Goal: Find specific page/section: Find specific page/section

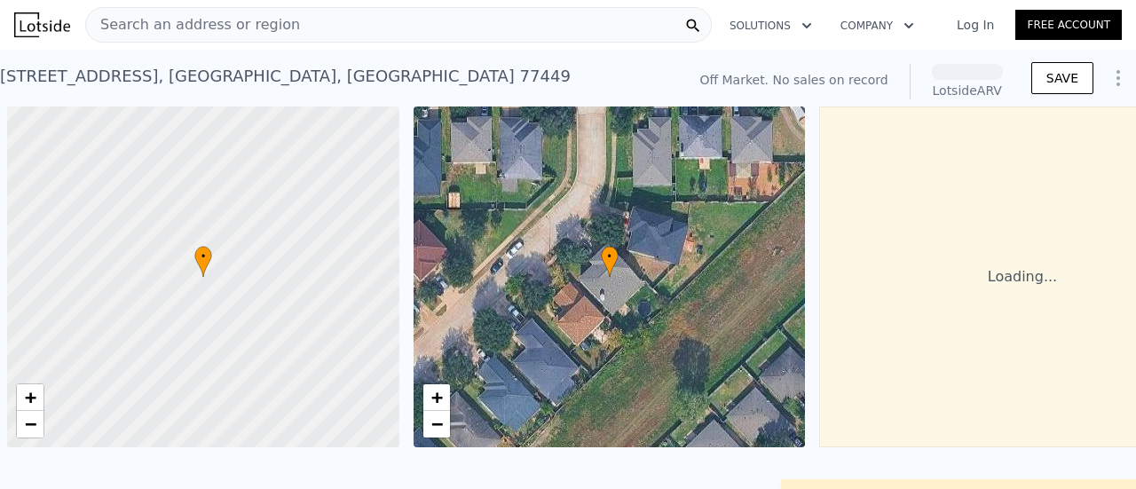
scroll to position [0, 7]
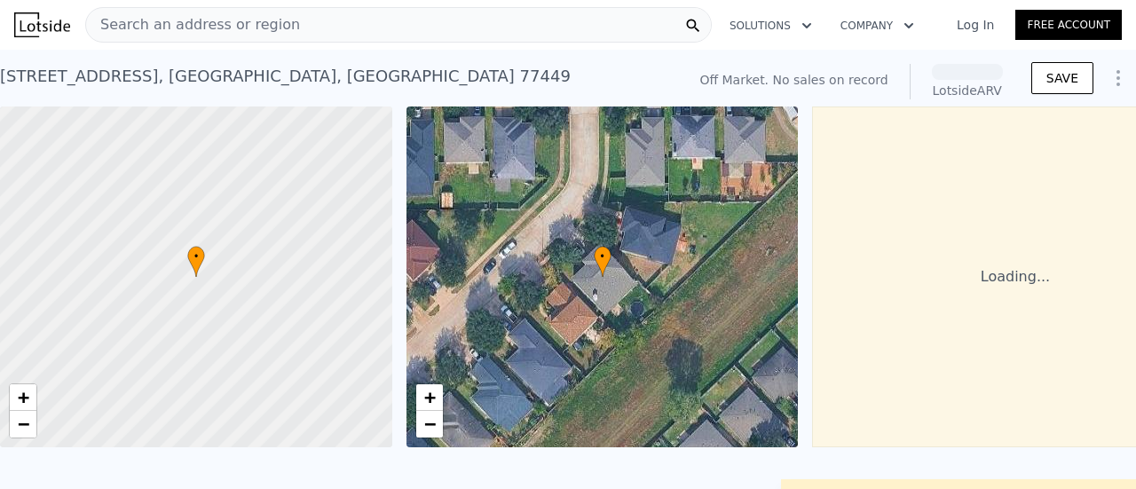
click at [510, 36] on div "Search an address or region" at bounding box center [398, 25] width 627 height 36
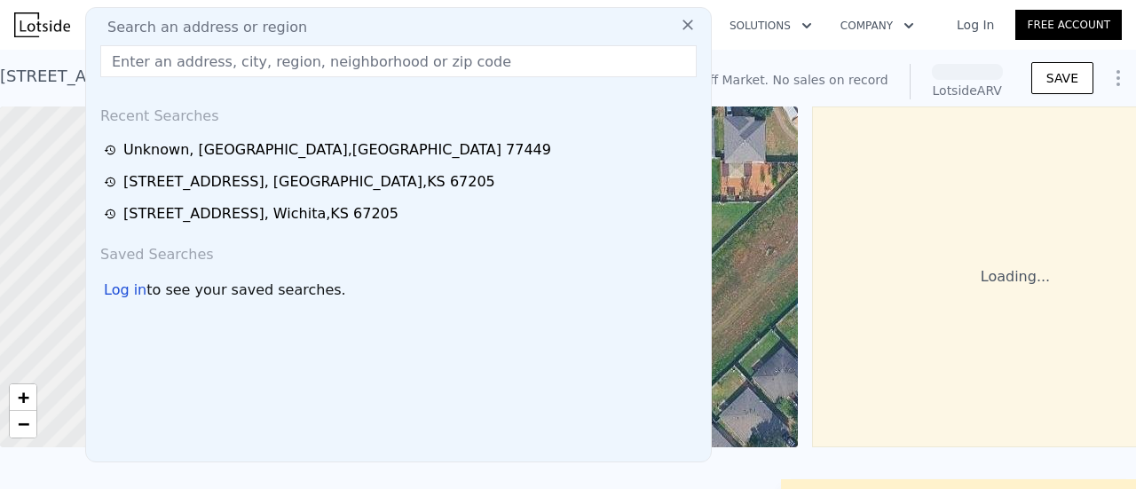
click at [510, 36] on div "Search an address or region" at bounding box center [398, 27] width 611 height 21
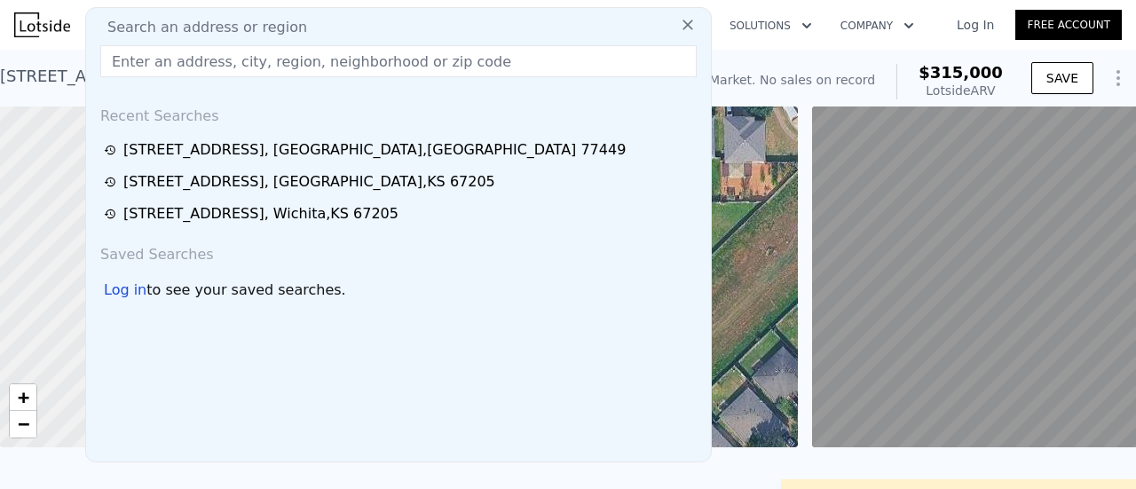
click at [218, 53] on input "text" at bounding box center [398, 61] width 596 height 32
paste input "[STREET_ADDRESS][PERSON_NAME]"
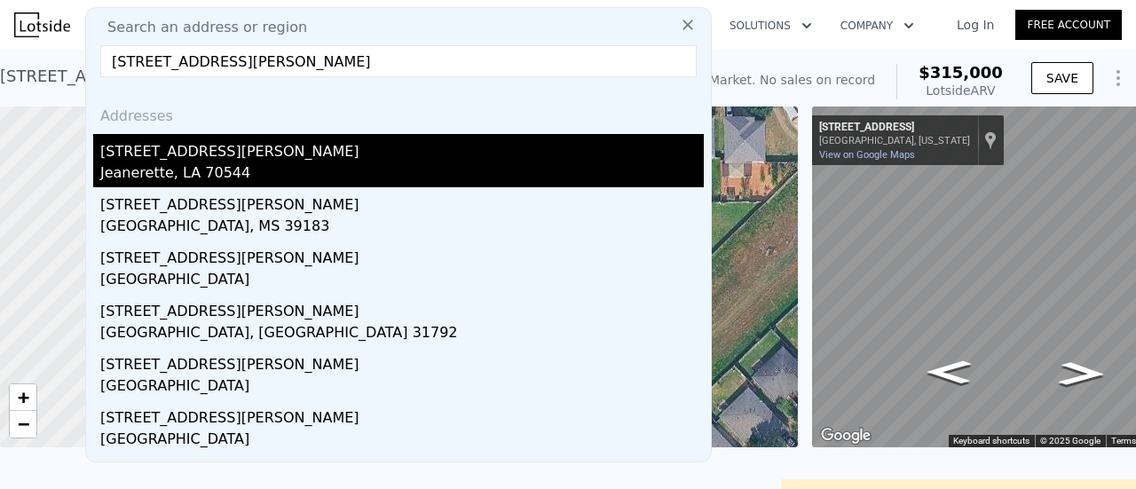
type input "[STREET_ADDRESS][PERSON_NAME]"
click at [256, 142] on div "[STREET_ADDRESS][PERSON_NAME]" at bounding box center [402, 148] width 604 height 28
